Goal: Information Seeking & Learning: Find specific fact

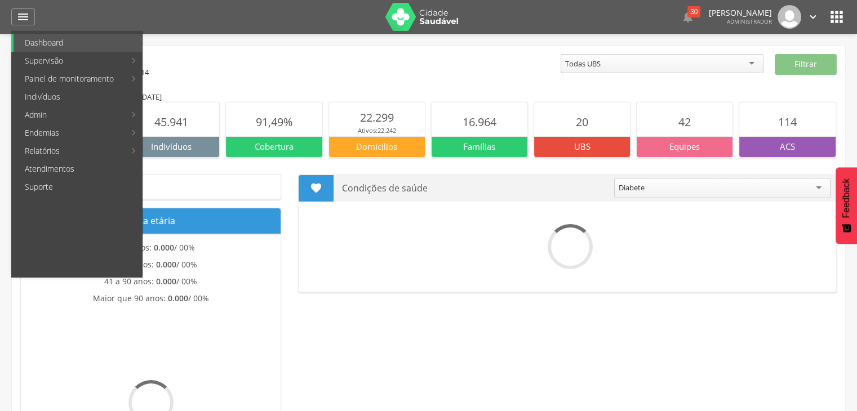
click at [68, 101] on link "Indivíduos" at bounding box center [78, 97] width 129 height 18
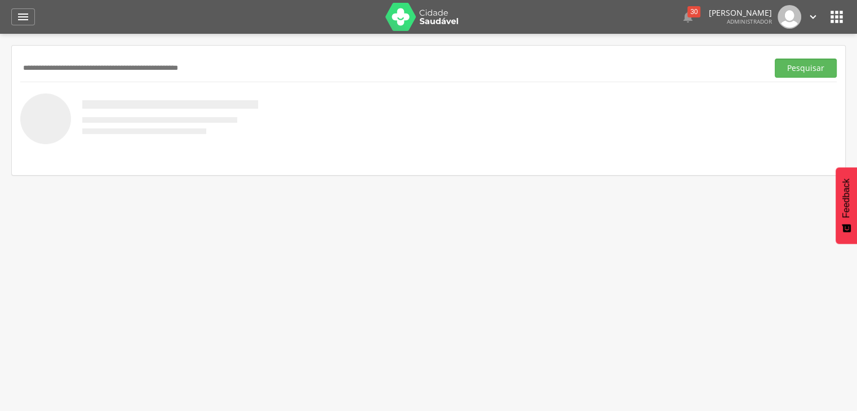
click at [121, 76] on input "text" at bounding box center [391, 68] width 743 height 19
click at [775, 59] on button "Pesquisar" at bounding box center [806, 68] width 62 height 19
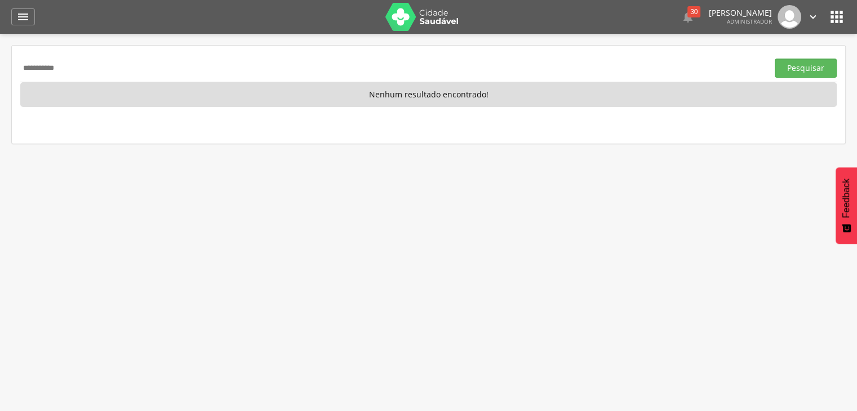
click at [96, 68] on input "**********" at bounding box center [391, 68] width 743 height 19
type input "**********"
click at [775, 59] on button "Pesquisar" at bounding box center [806, 68] width 62 height 19
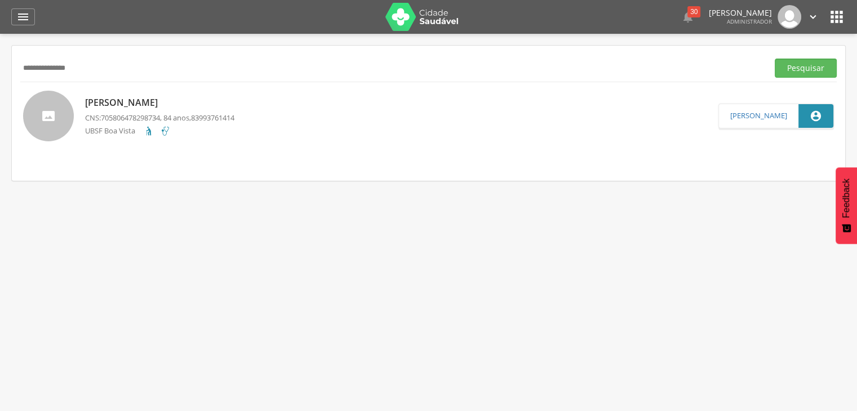
click at [129, 104] on p "Maria de Lourdes Luna" at bounding box center [159, 102] width 149 height 13
type input "**********"
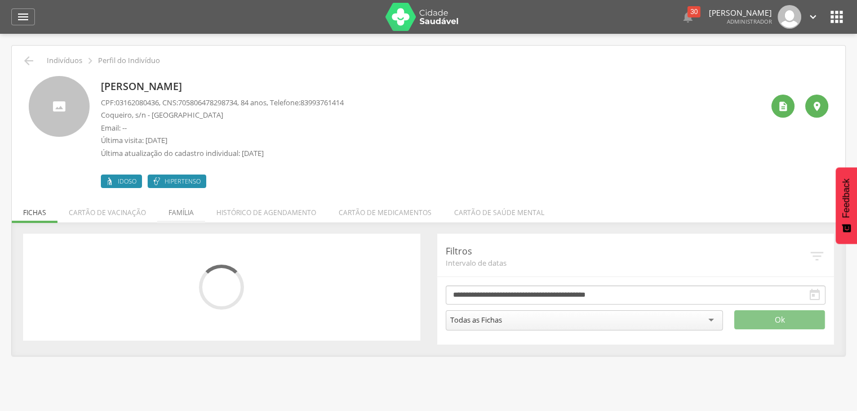
click at [180, 158] on div "CPF: 03162080436 , CNS: 705806478298734 , 84 anos, Telefone: 83993761414 Coquei…" at bounding box center [222, 131] width 243 height 67
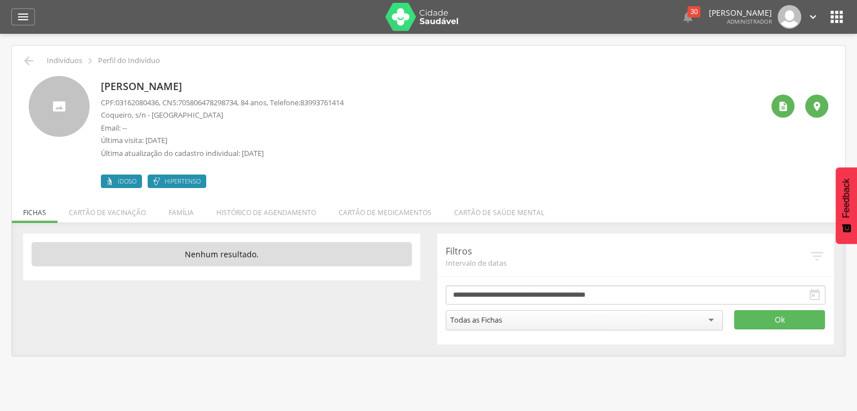
click at [180, 203] on li "Família" at bounding box center [181, 210] width 48 height 26
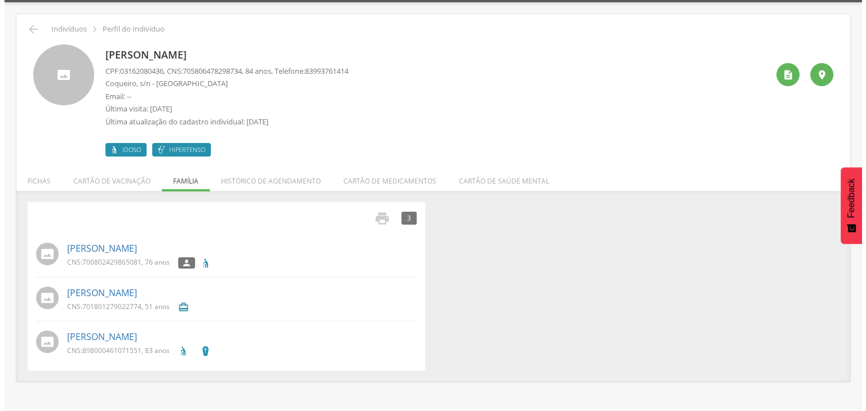
scroll to position [34, 0]
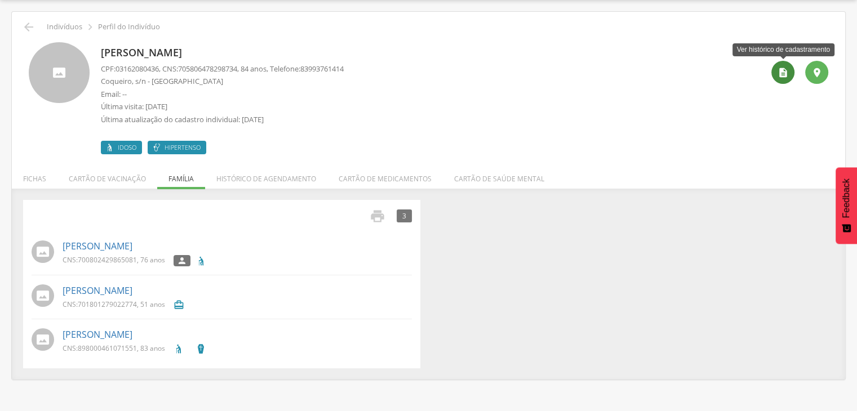
click at [779, 72] on icon "" at bounding box center [783, 72] width 11 height 11
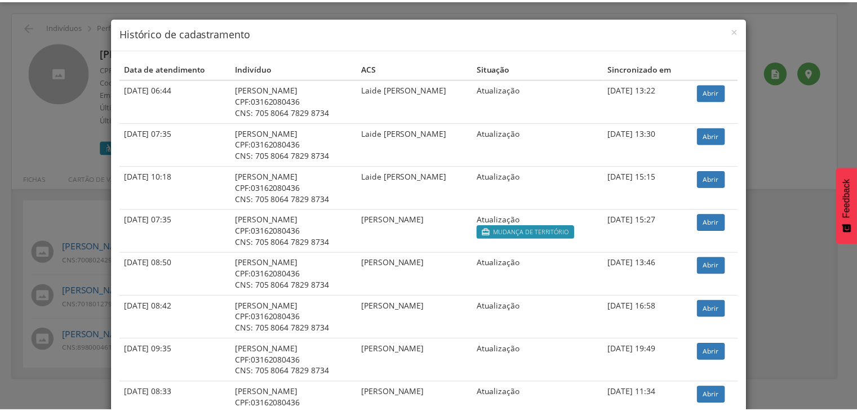
scroll to position [0, 0]
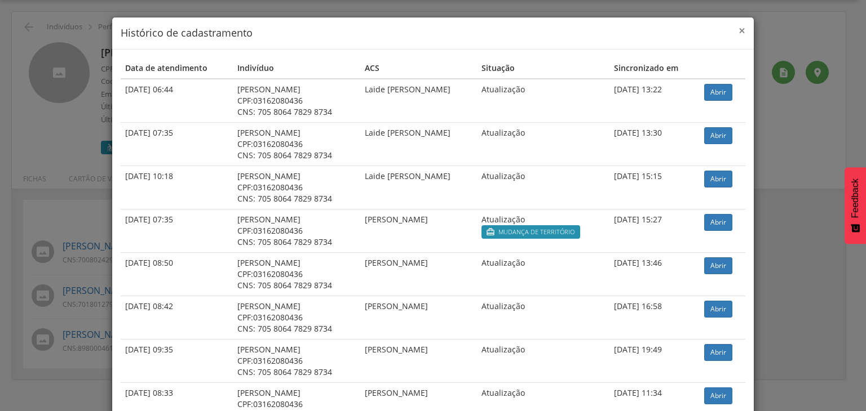
click at [739, 26] on span "×" at bounding box center [741, 31] width 7 height 16
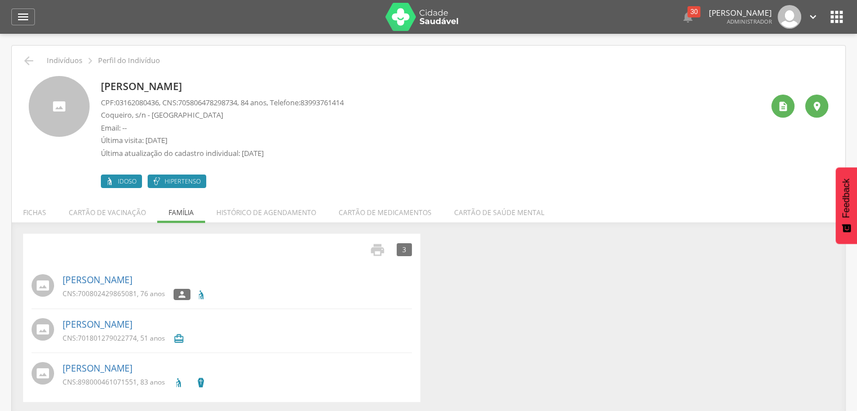
click at [375, 143] on div "Maria de Lourdes Luna CPF: 03162080436 , CNS: 705806478298734 , 84 anos, Telefo…" at bounding box center [432, 132] width 662 height 112
click at [502, 263] on div " 3 Nenhum outro membro da família cadastrado. José Galdino Sobrinho CNS: 70080…" at bounding box center [429, 318] width 828 height 169
drag, startPoint x: 502, startPoint y: 263, endPoint x: 497, endPoint y: 258, distance: 6.8
click at [495, 260] on div " 3 Nenhum outro membro da família cadastrado. José Galdino Sobrinho CNS: 70080…" at bounding box center [429, 318] width 828 height 169
click at [414, 21] on img at bounding box center [422, 17] width 73 height 28
